Goal: Information Seeking & Learning: Learn about a topic

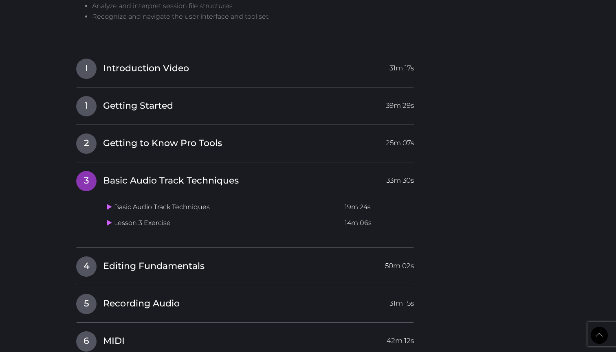
scroll to position [706, 0]
click at [121, 260] on span "Editing Fundamentals" at bounding box center [153, 266] width 101 height 13
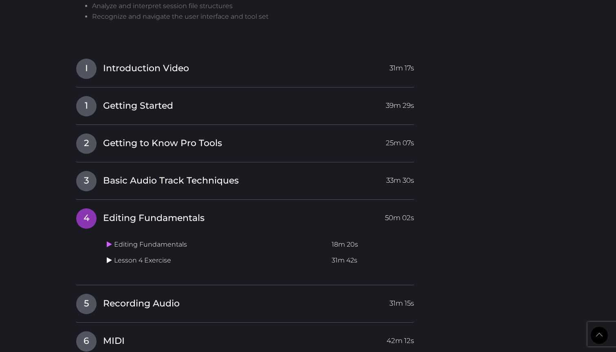
click at [111, 257] on icon at bounding box center [109, 260] width 5 height 7
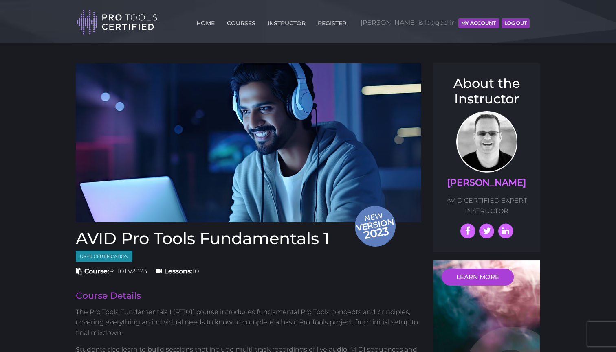
click at [425, 35] on div "Toggle navigation HOME COURSES INSTRUCTOR REGISTER Noah is logged in MY ACCOUNT…" at bounding box center [308, 21] width 476 height 43
click at [237, 175] on img at bounding box center [248, 143] width 345 height 159
click at [276, 145] on img at bounding box center [248, 143] width 345 height 159
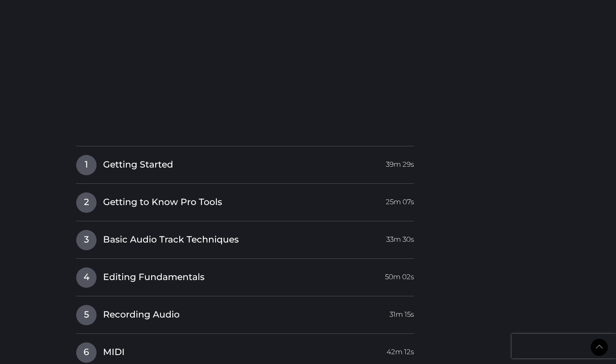
scroll to position [827, 0]
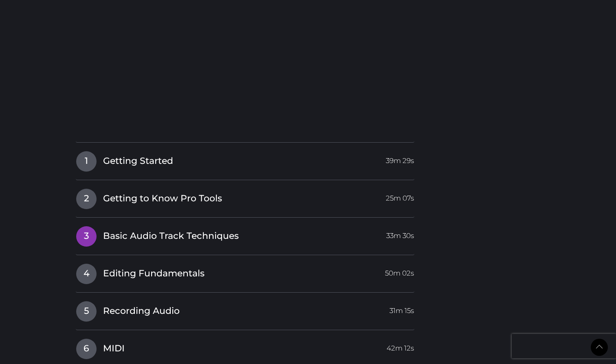
click at [202, 230] on span "Basic Audio Track Techniques" at bounding box center [171, 236] width 136 height 13
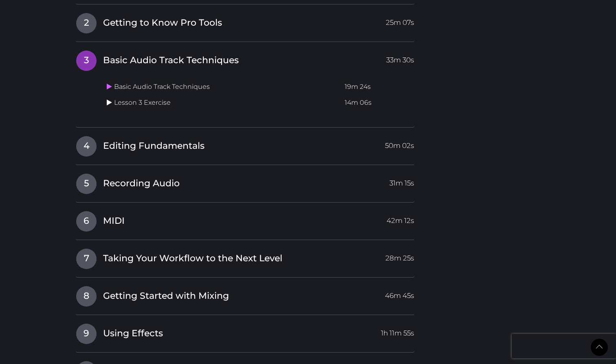
click at [110, 99] on icon at bounding box center [109, 102] width 5 height 7
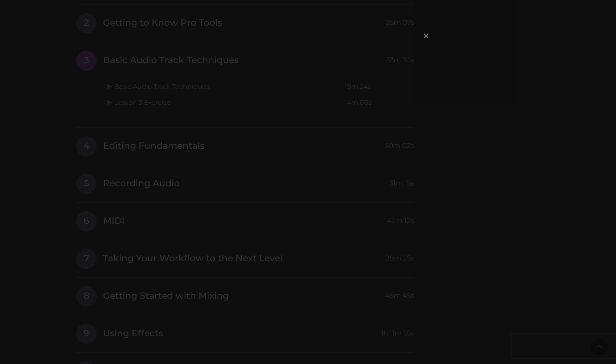
click at [427, 35] on span "×" at bounding box center [426, 36] width 8 height 18
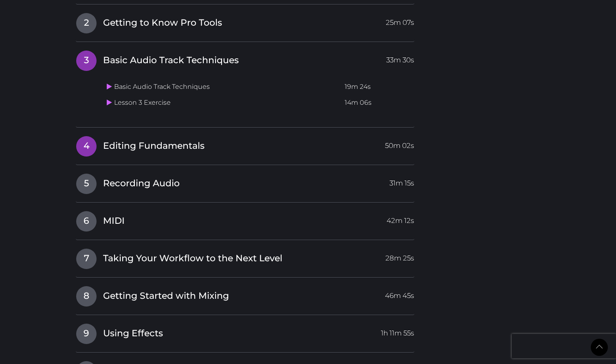
click at [158, 136] on link "4 Editing Fundamentals 50m 02s" at bounding box center [245, 144] width 338 height 17
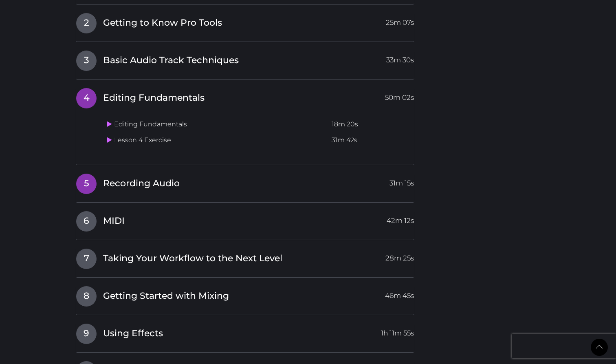
click at [145, 177] on span "Recording Audio" at bounding box center [141, 183] width 77 height 13
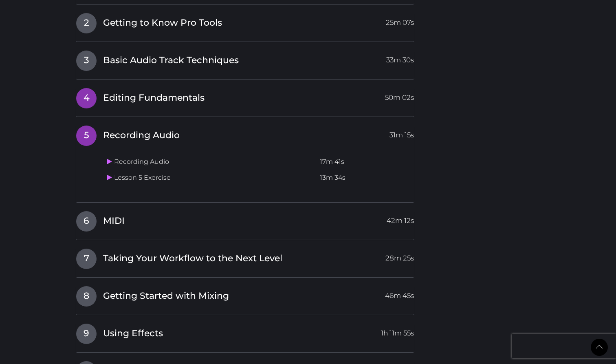
click at [160, 92] on span "Editing Fundamentals" at bounding box center [153, 98] width 101 height 13
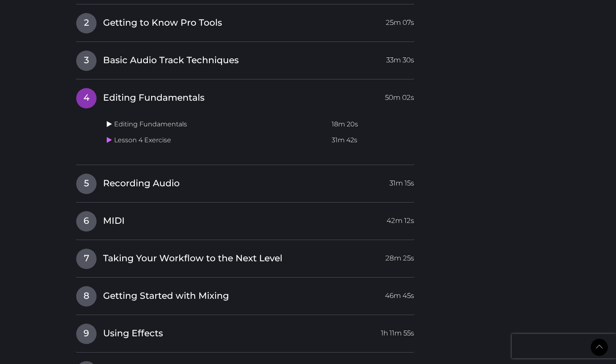
click at [108, 121] on icon at bounding box center [109, 124] width 5 height 7
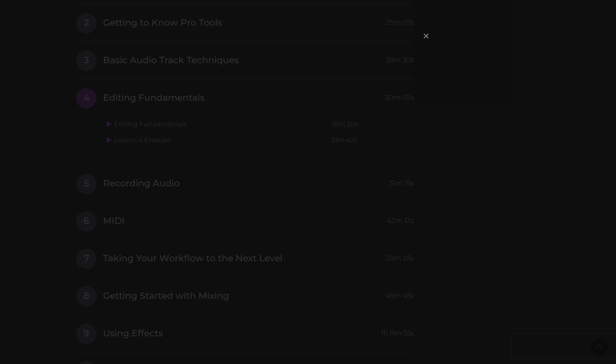
click at [426, 34] on span "×" at bounding box center [426, 36] width 8 height 18
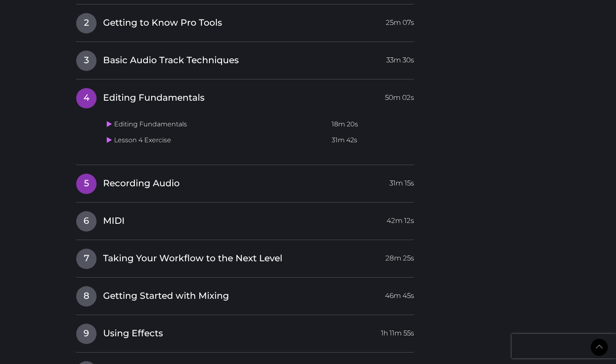
click at [131, 177] on span "Recording Audio" at bounding box center [141, 183] width 77 height 13
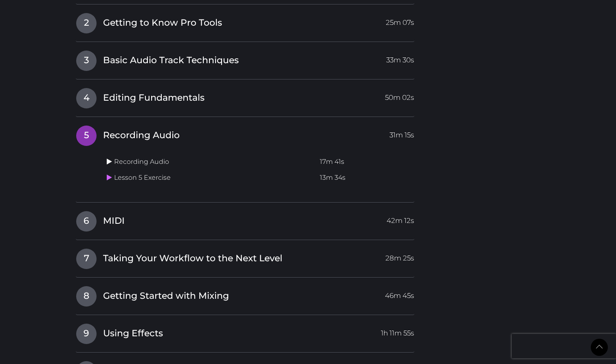
click at [107, 158] on icon at bounding box center [109, 161] width 5 height 7
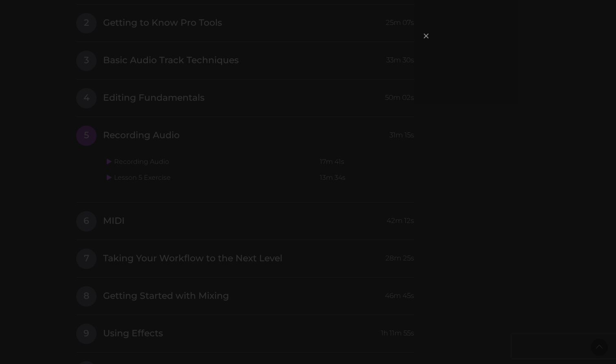
click at [424, 34] on span "×" at bounding box center [426, 36] width 8 height 18
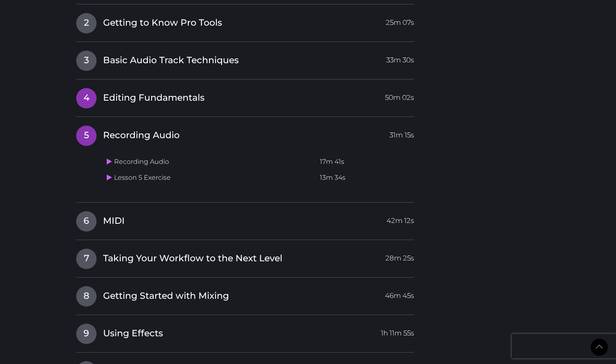
click at [140, 92] on span "Editing Fundamentals" at bounding box center [153, 98] width 101 height 13
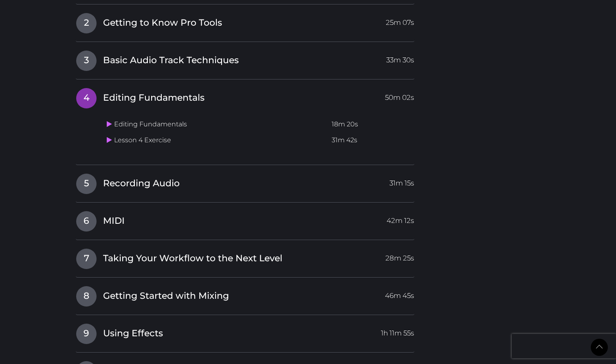
click at [105, 132] on td "Lesson 4 Exercise" at bounding box center [215, 140] width 225 height 16
click at [112, 136] on link at bounding box center [110, 140] width 7 height 8
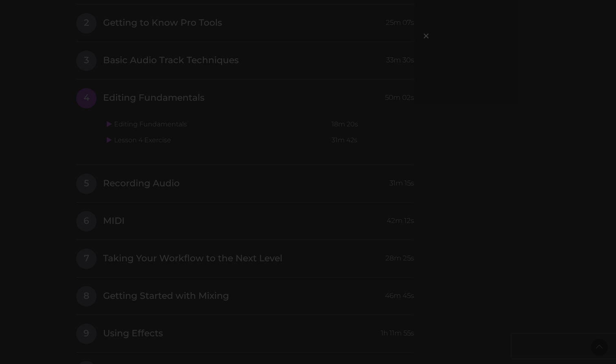
click at [473, 105] on div "×" at bounding box center [308, 182] width 616 height 364
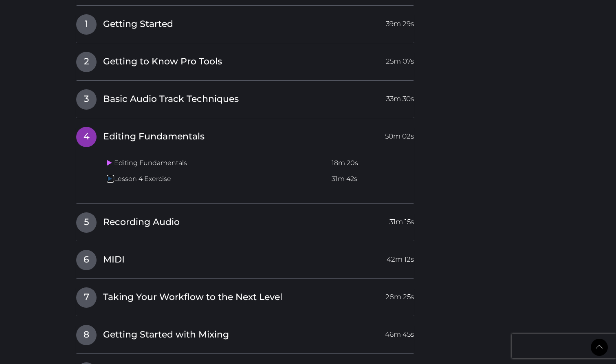
scroll to position [785, 0]
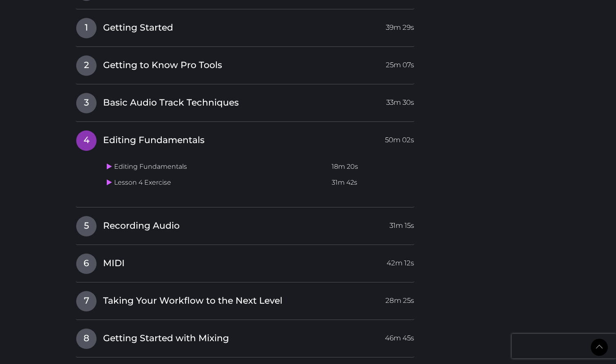
click at [210, 182] on td "Lesson 4 Exercise" at bounding box center [215, 183] width 225 height 16
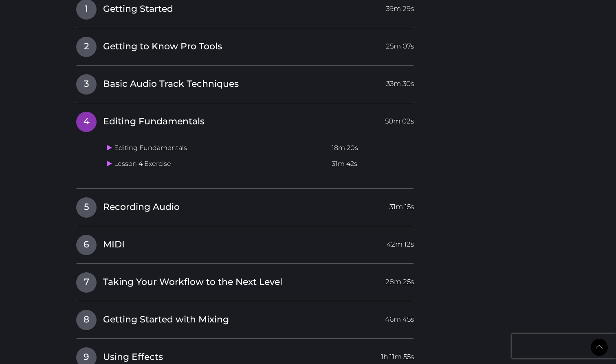
scroll to position [805, 0]
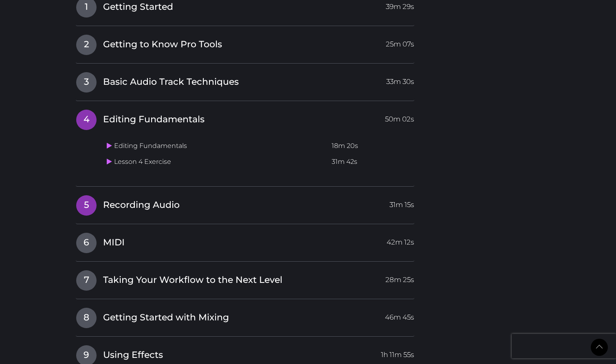
click at [120, 199] on span "Recording Audio" at bounding box center [141, 205] width 77 height 13
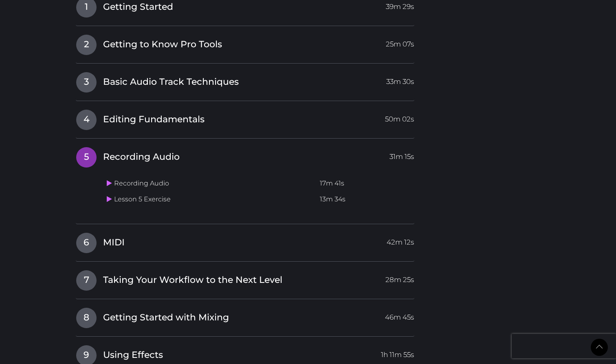
drag, startPoint x: 295, startPoint y: 46, endPoint x: 453, endPoint y: 136, distance: 181.8
drag, startPoint x: 506, startPoint y: 0, endPoint x: 602, endPoint y: 341, distance: 353.4
click at [602, 341] on link "Back to Top" at bounding box center [598, 346] width 17 height 17
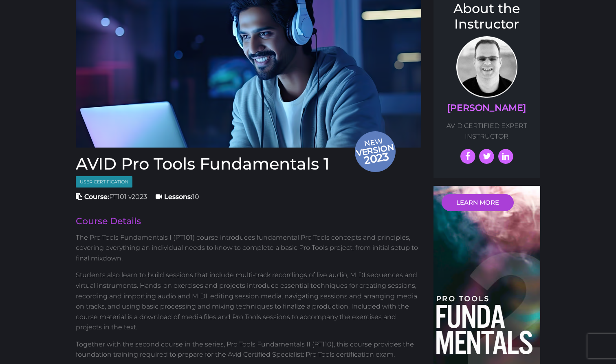
scroll to position [94, 0]
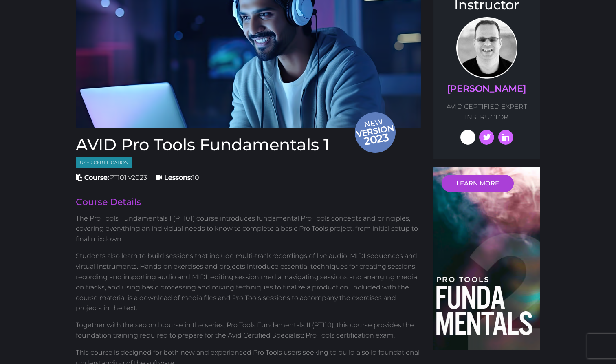
click at [465, 134] on icon at bounding box center [468, 138] width 18 height 18
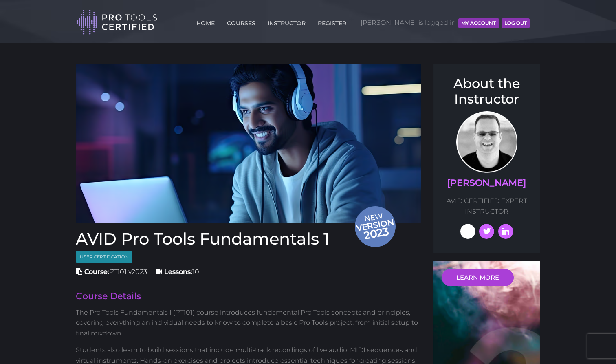
click at [471, 225] on icon at bounding box center [468, 232] width 18 height 18
click at [485, 178] on link "[PERSON_NAME]" at bounding box center [486, 182] width 79 height 11
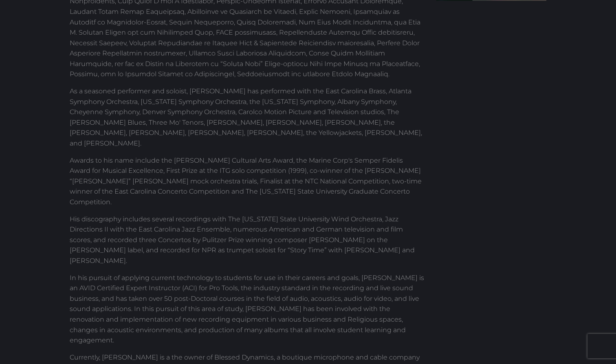
scroll to position [251, 0]
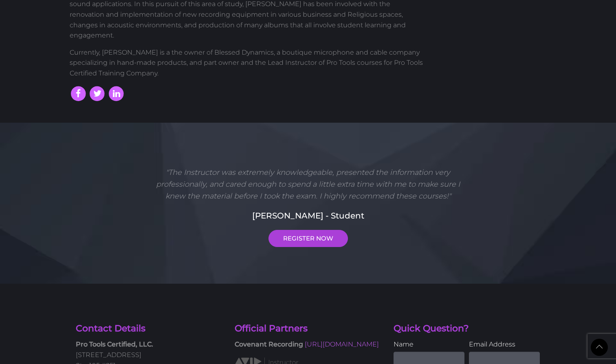
scroll to position [548, 0]
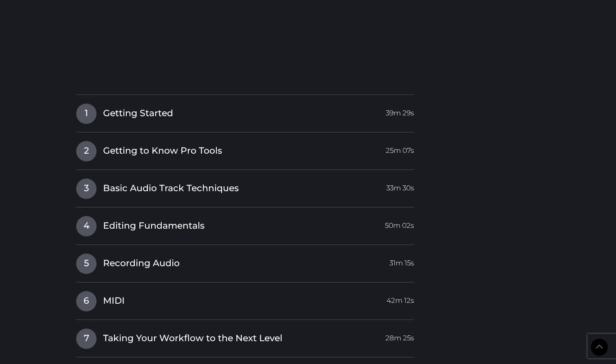
scroll to position [884, 0]
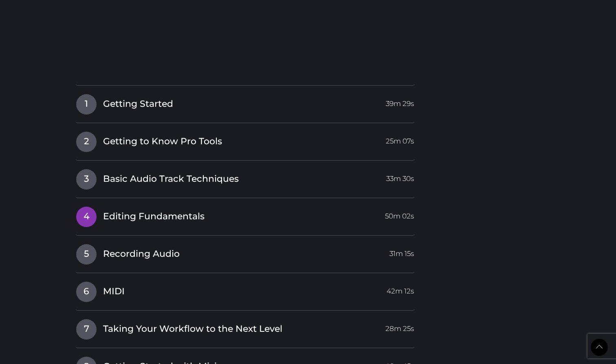
click at [185, 210] on span "Editing Fundamentals" at bounding box center [153, 216] width 101 height 13
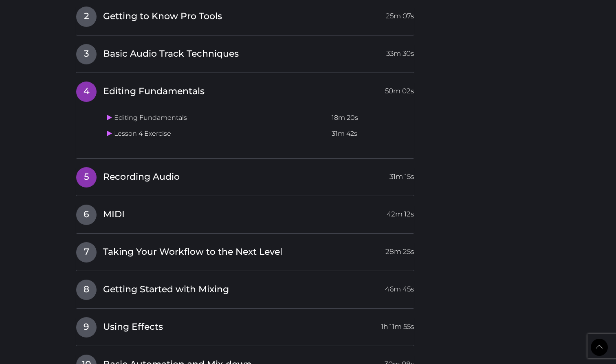
scroll to position [828, 0]
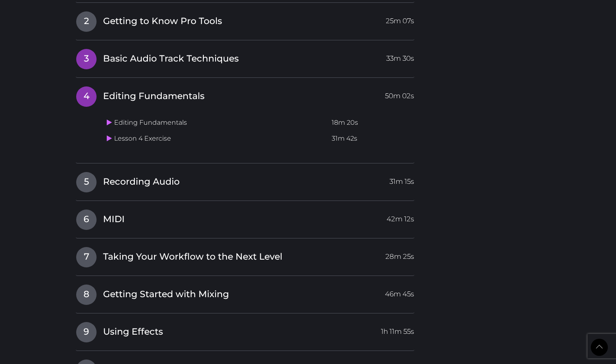
click at [167, 62] on h4 "3 Basic Audio Track Techniques 33m 30s" at bounding box center [245, 58] width 338 height 21
click at [156, 53] on span "Basic Audio Track Techniques" at bounding box center [171, 59] width 136 height 13
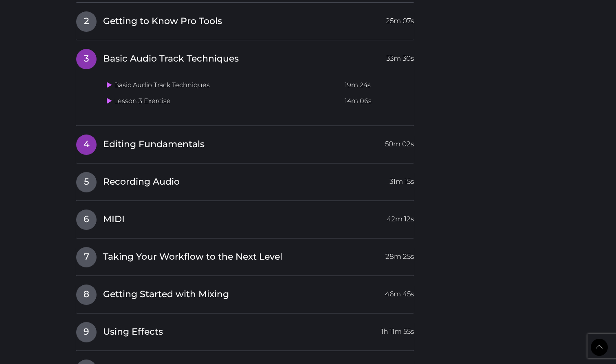
click at [145, 140] on span "Editing Fundamentals" at bounding box center [153, 144] width 101 height 13
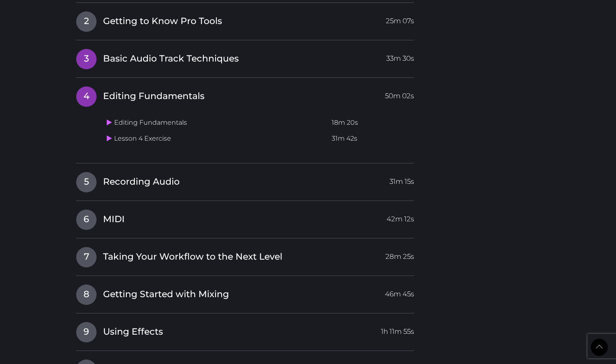
click at [150, 53] on span "Basic Audio Track Techniques" at bounding box center [171, 59] width 136 height 13
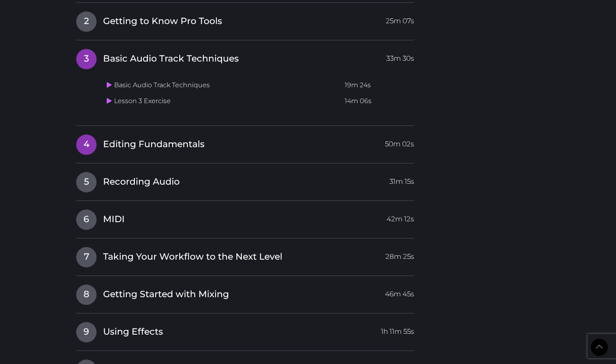
click at [148, 139] on span "Editing Fundamentals" at bounding box center [153, 144] width 101 height 13
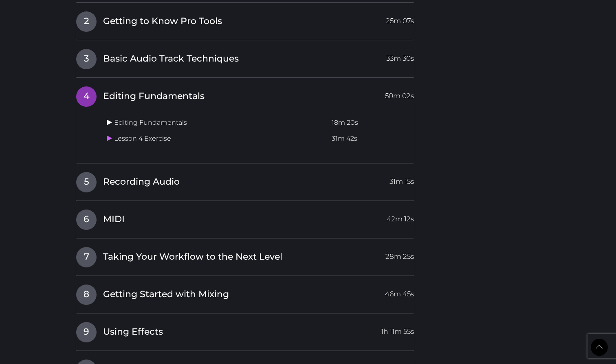
click at [109, 119] on icon at bounding box center [109, 122] width 5 height 7
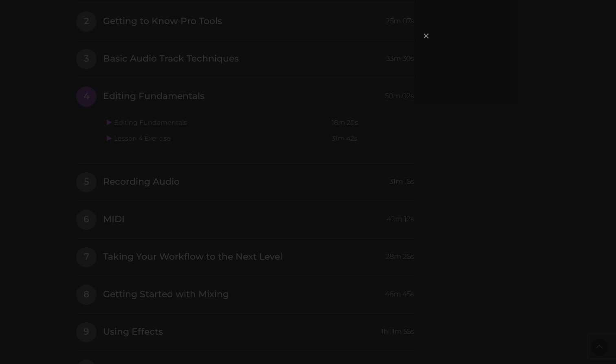
click at [426, 36] on span "×" at bounding box center [426, 36] width 8 height 18
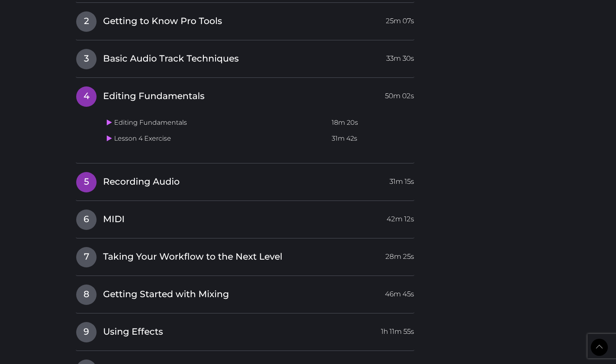
click at [226, 174] on link "5 Recording Audio 31m 15s" at bounding box center [245, 179] width 338 height 17
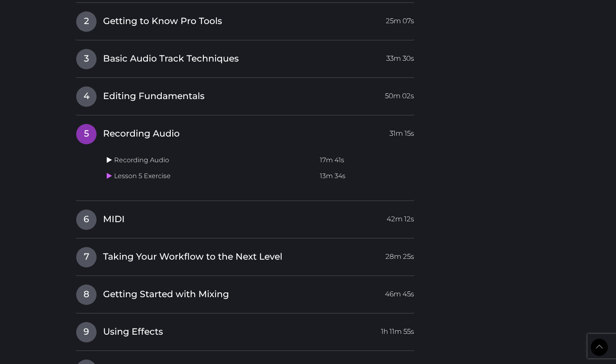
click at [107, 156] on icon at bounding box center [109, 159] width 5 height 7
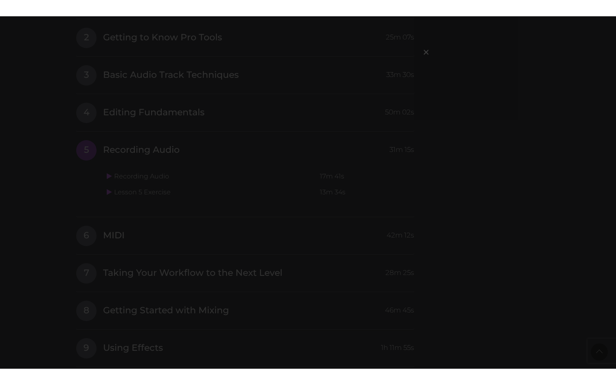
scroll to position [0, 0]
